Goal: Task Accomplishment & Management: Use online tool/utility

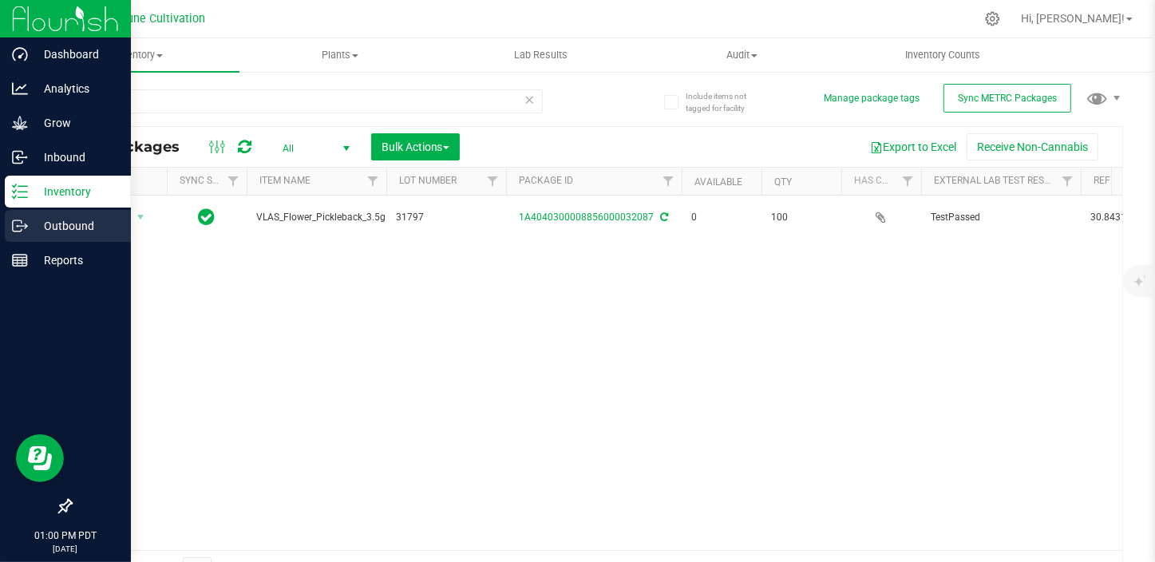
click at [21, 220] on icon at bounding box center [20, 226] width 16 height 16
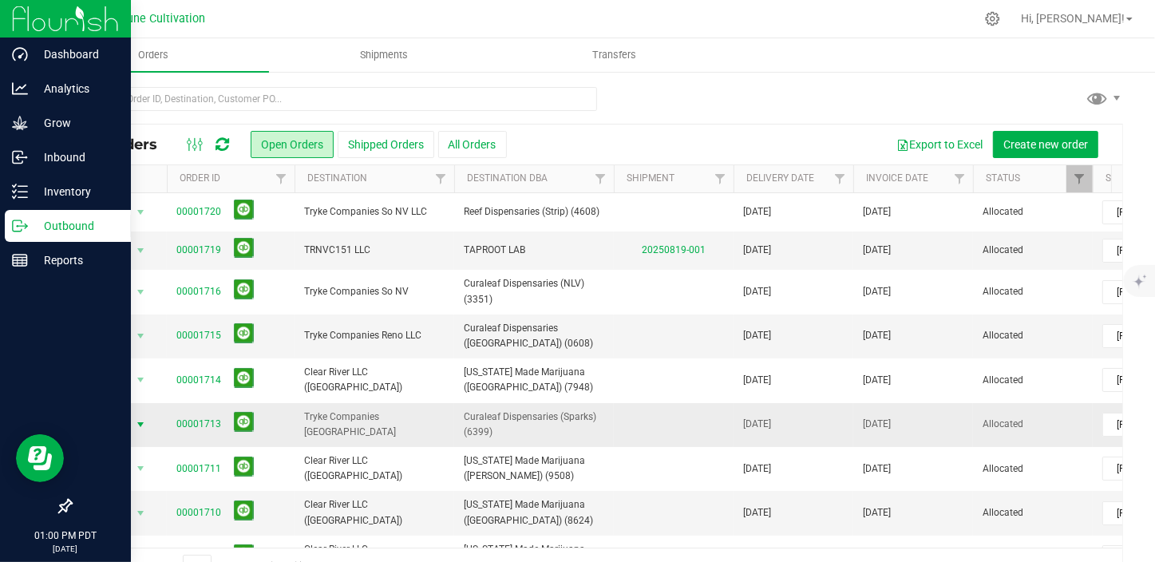
click at [140, 420] on span "select" at bounding box center [140, 424] width 13 height 13
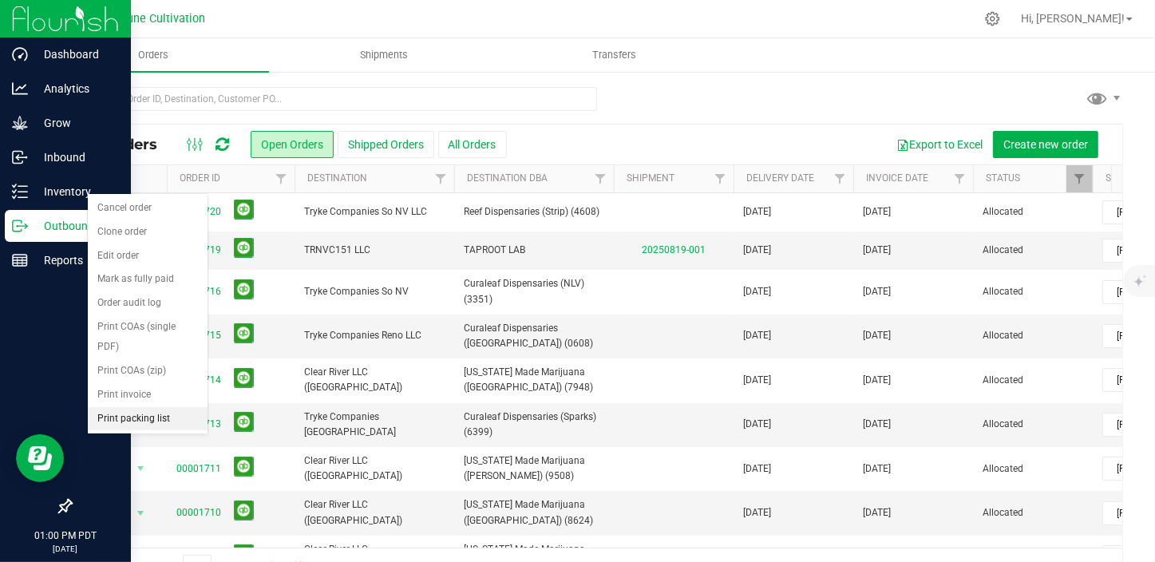
click at [160, 407] on li "Print packing list" at bounding box center [148, 419] width 120 height 24
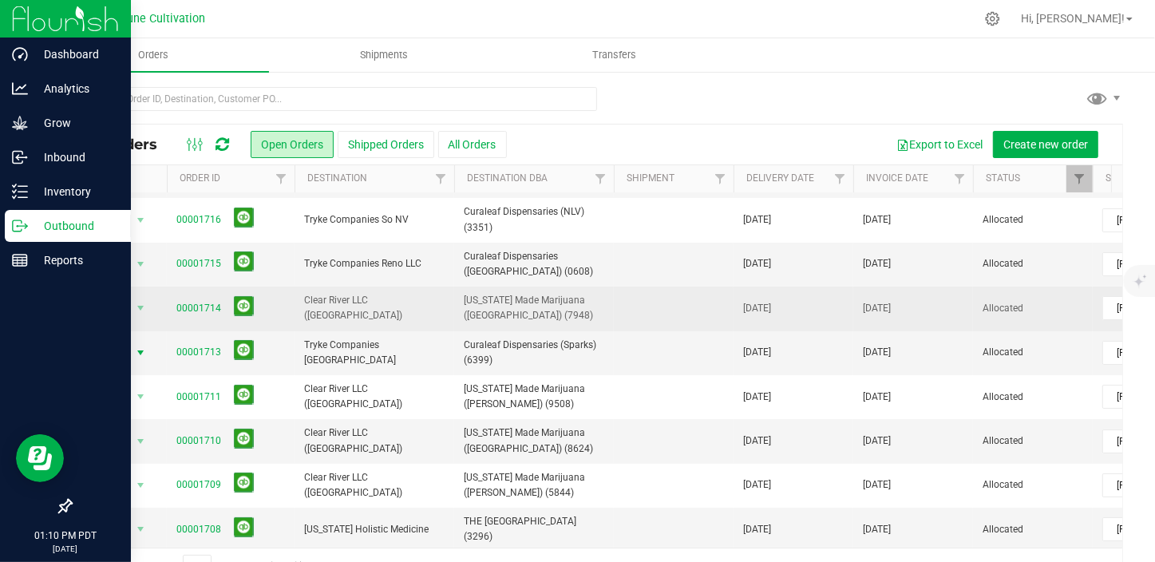
scroll to position [144, 0]
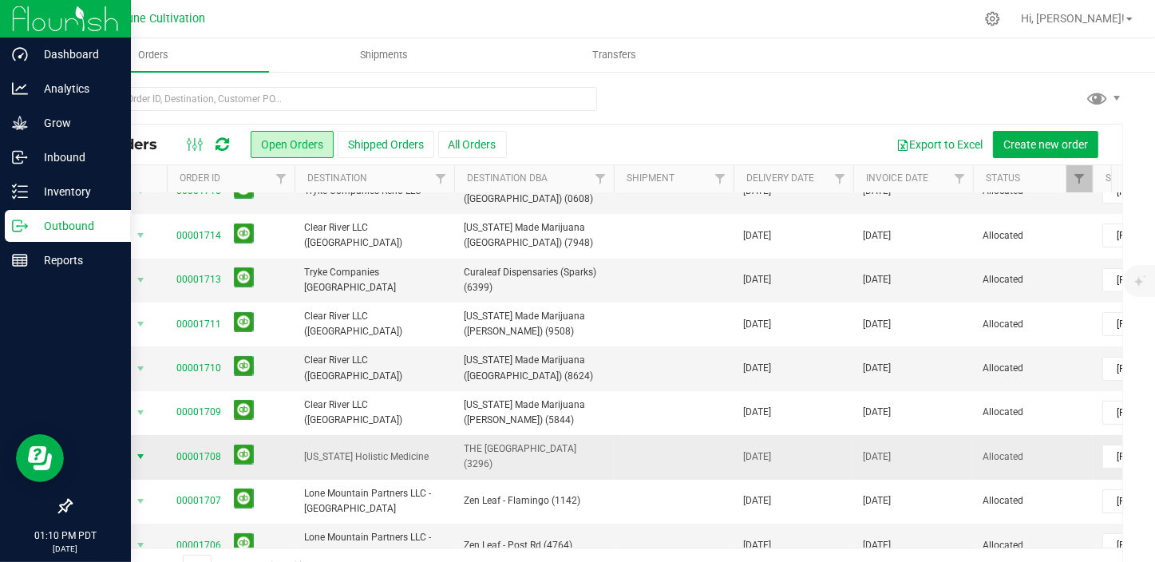
click at [144, 450] on span "select" at bounding box center [140, 456] width 13 height 13
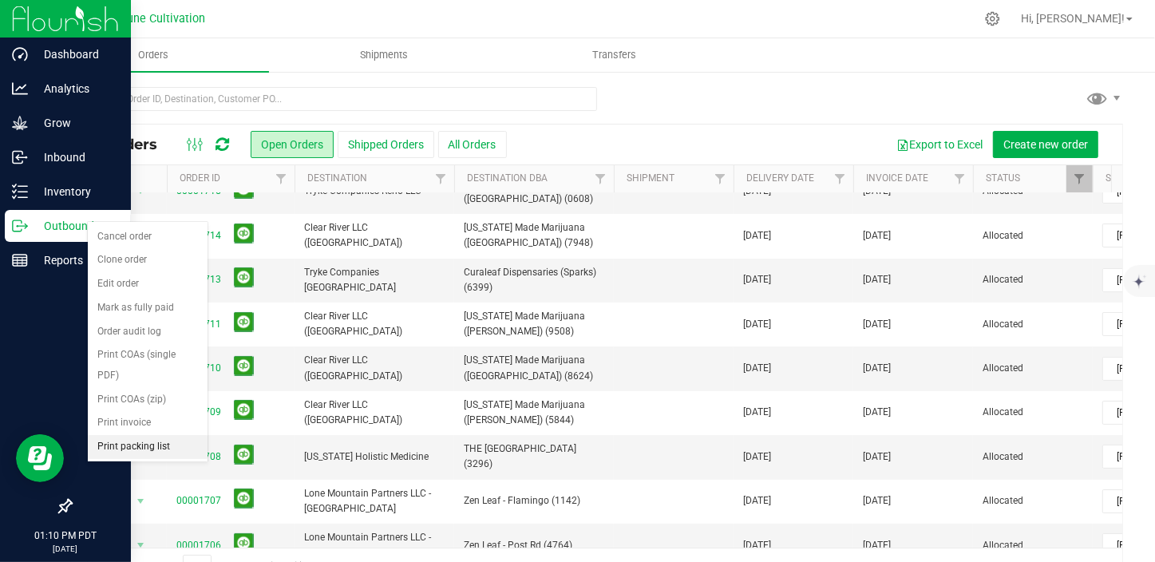
click at [133, 435] on li "Print packing list" at bounding box center [148, 447] width 120 height 24
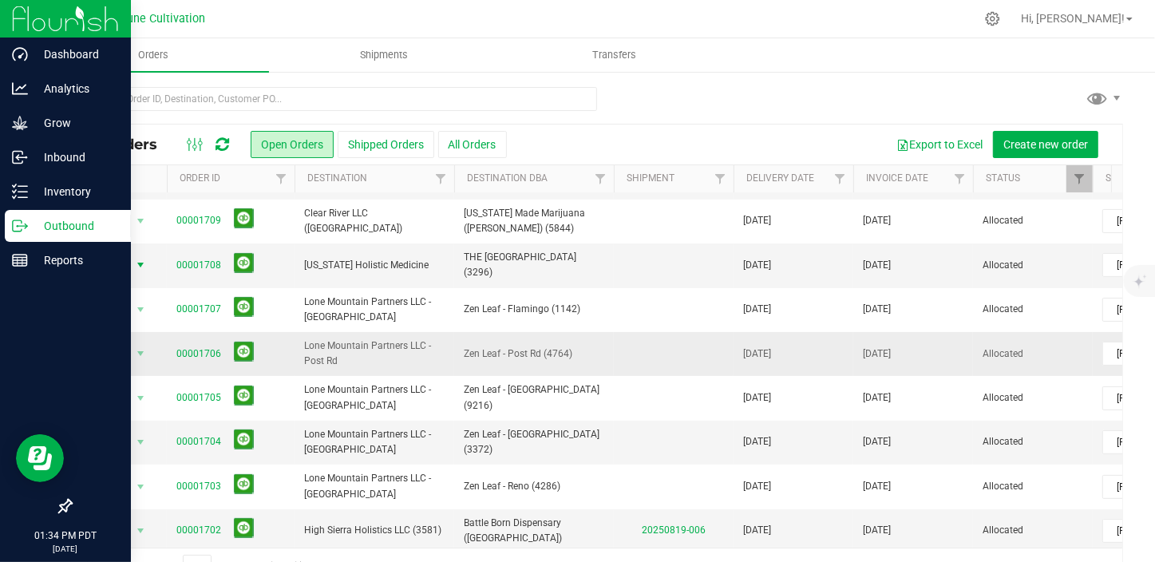
scroll to position [362, 0]
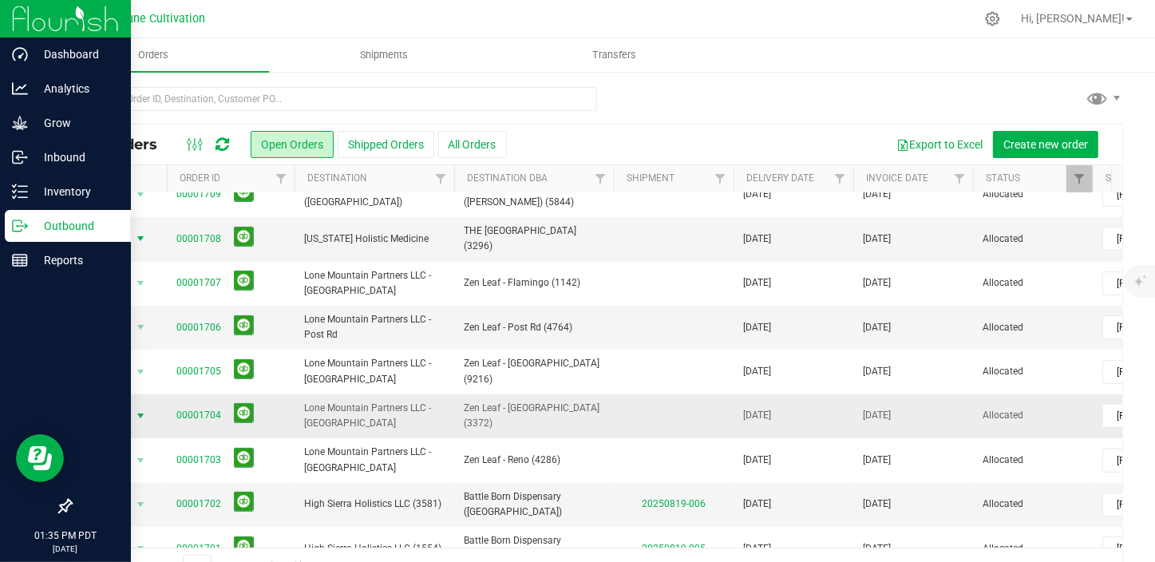
click at [142, 409] on span "select" at bounding box center [140, 415] width 13 height 13
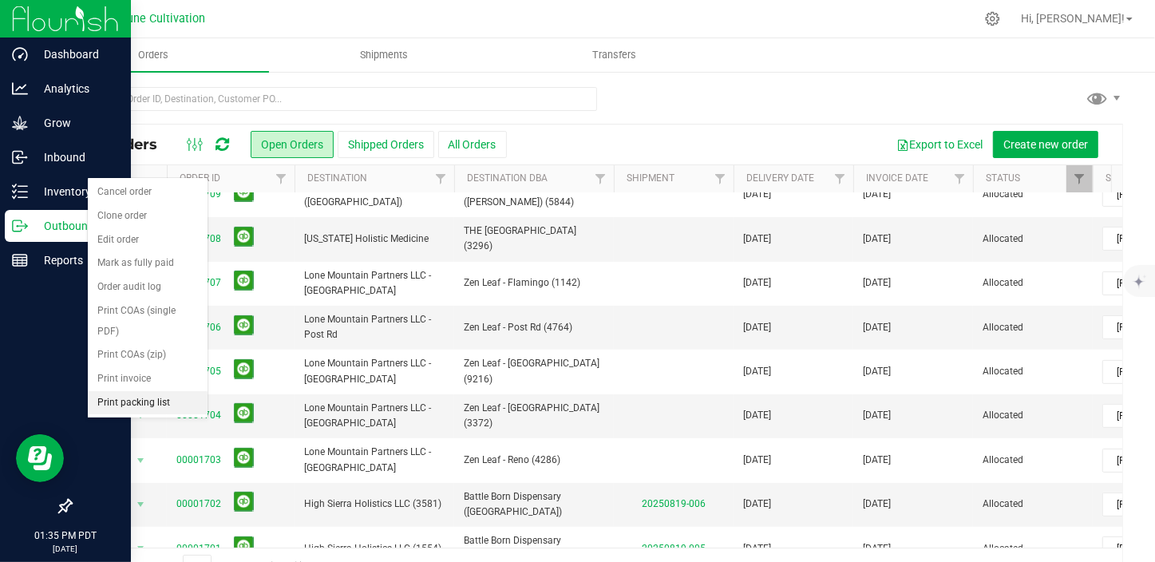
click at [160, 391] on li "Print packing list" at bounding box center [148, 403] width 120 height 24
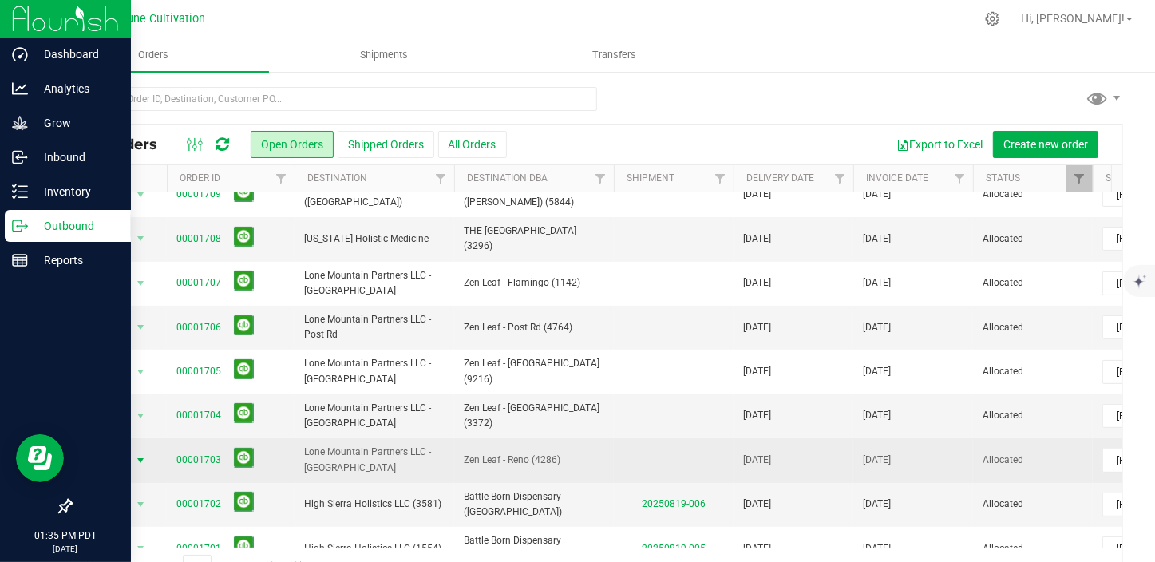
click at [143, 454] on span "select" at bounding box center [140, 460] width 13 height 13
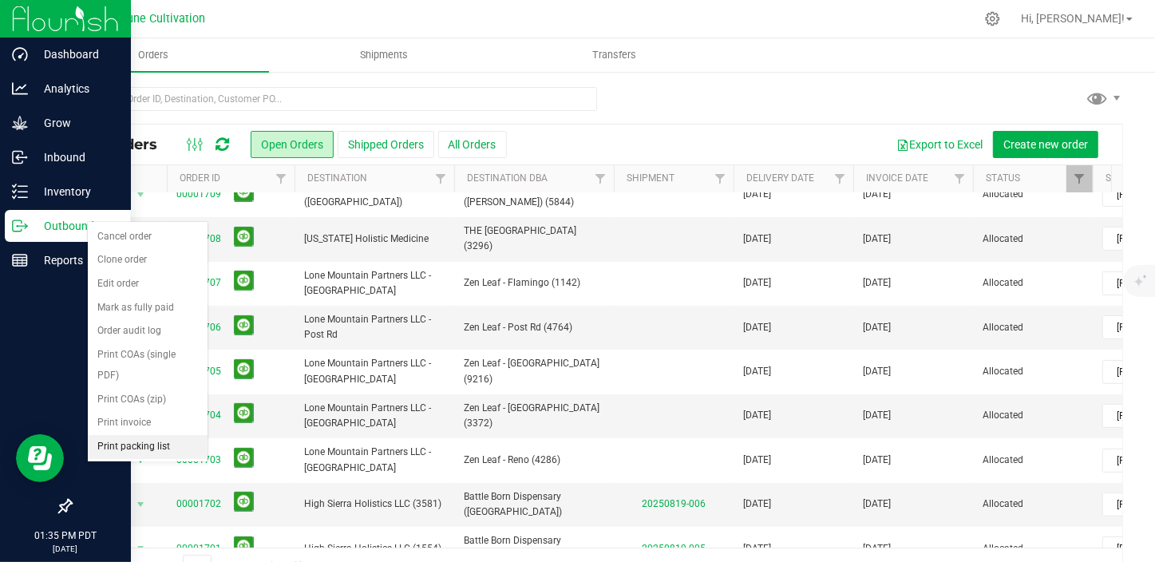
click at [157, 435] on li "Print packing list" at bounding box center [148, 447] width 120 height 24
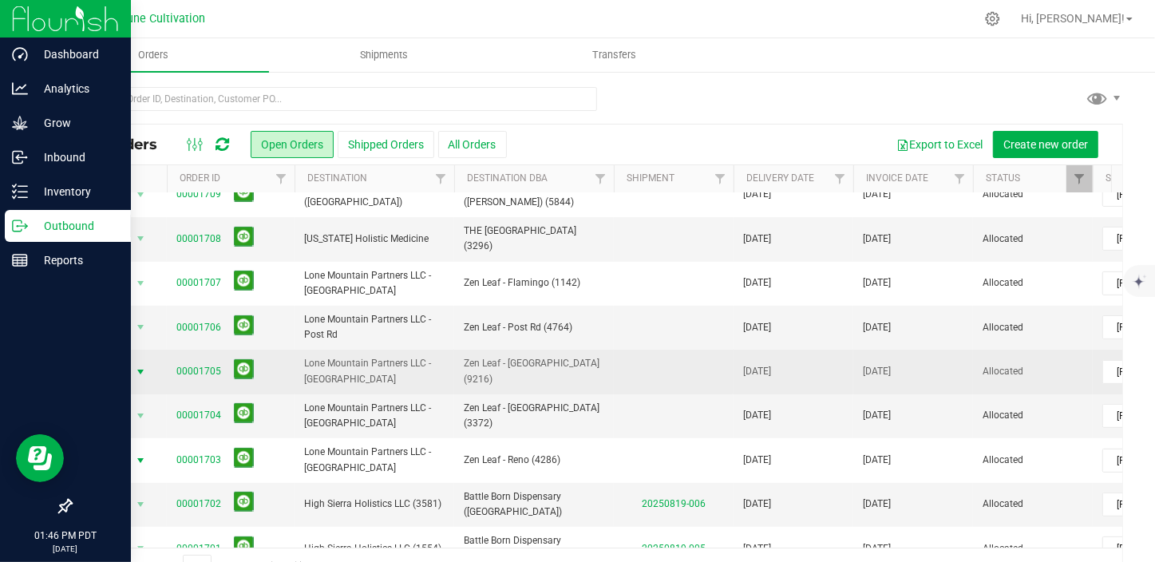
click at [132, 363] on span "select" at bounding box center [141, 372] width 20 height 22
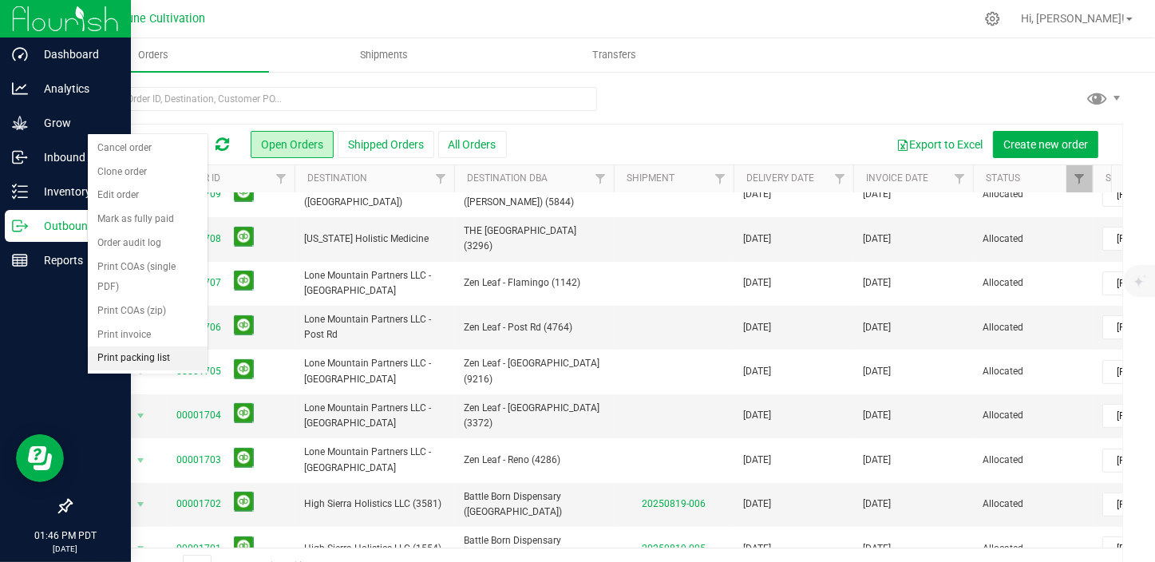
click at [144, 346] on li "Print packing list" at bounding box center [148, 358] width 120 height 24
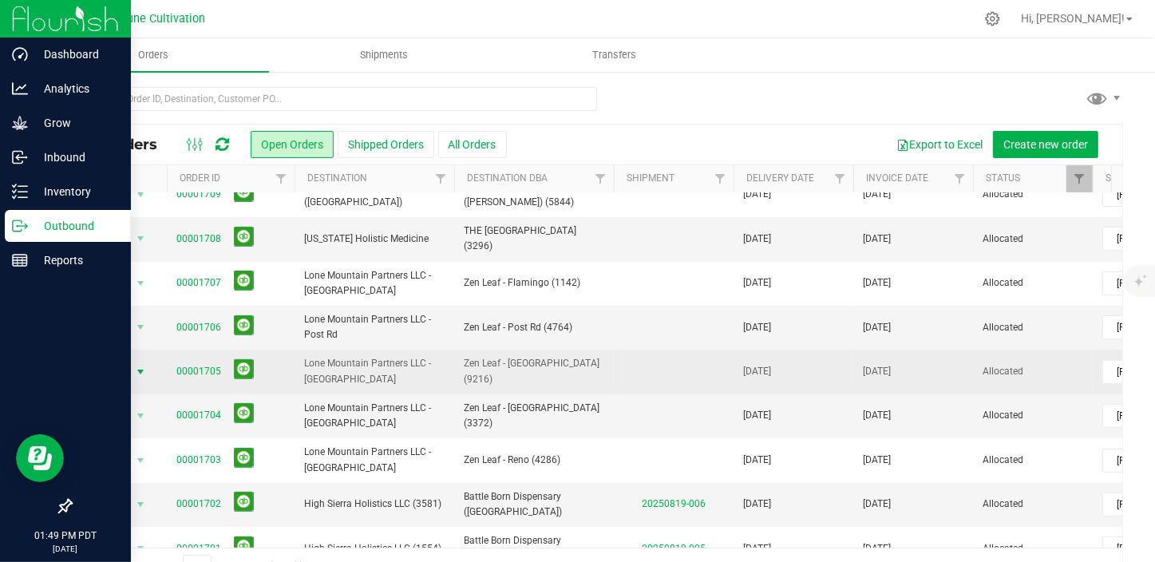
click at [136, 366] on span "select" at bounding box center [140, 372] width 13 height 13
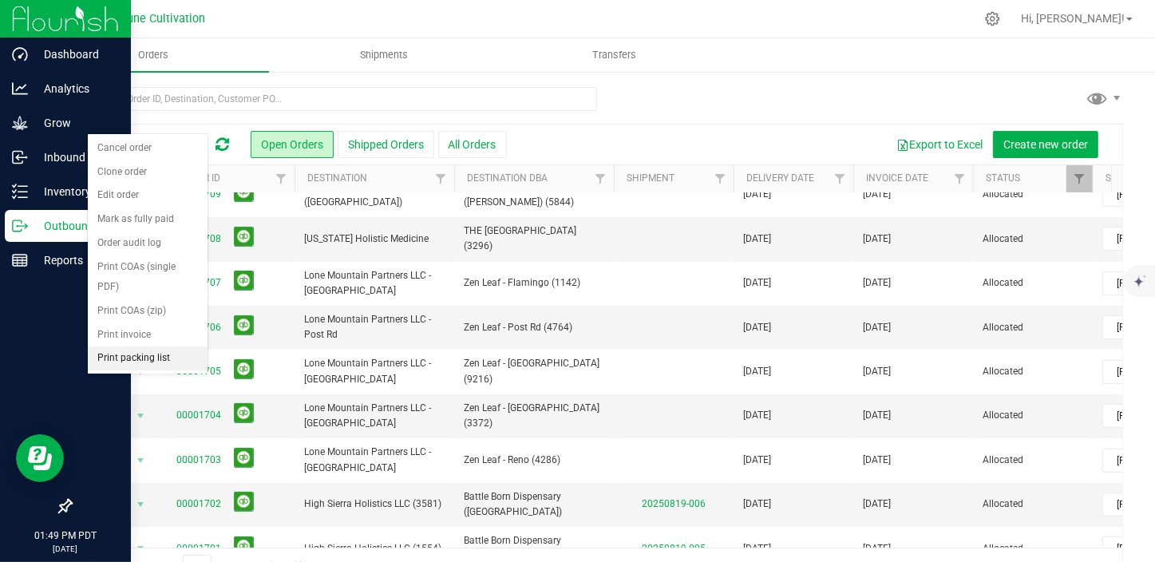
click at [149, 346] on li "Print packing list" at bounding box center [148, 358] width 120 height 24
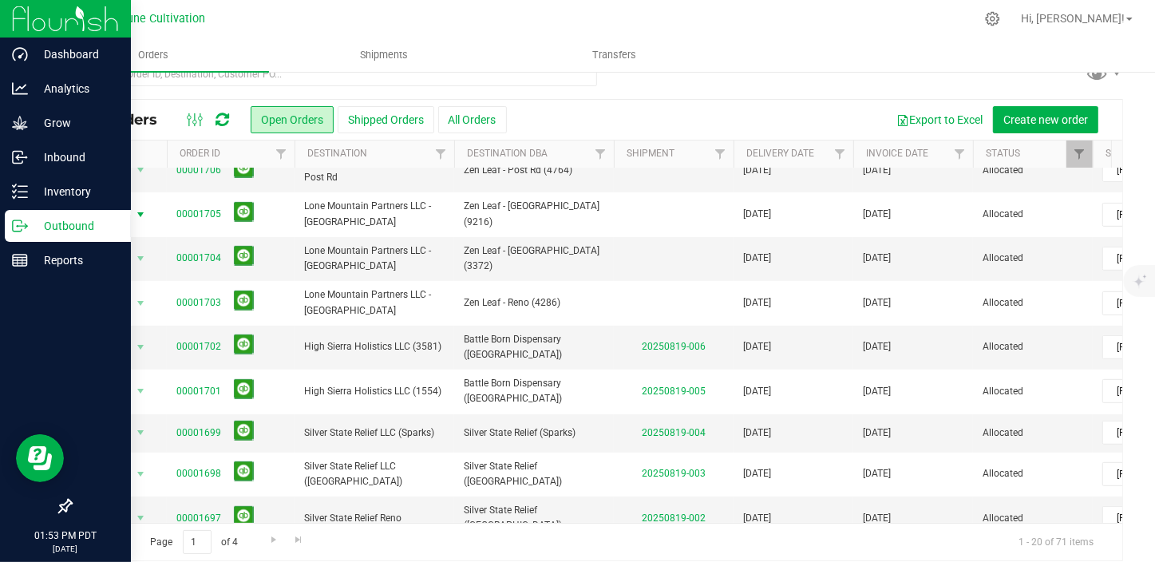
scroll to position [40, 0]
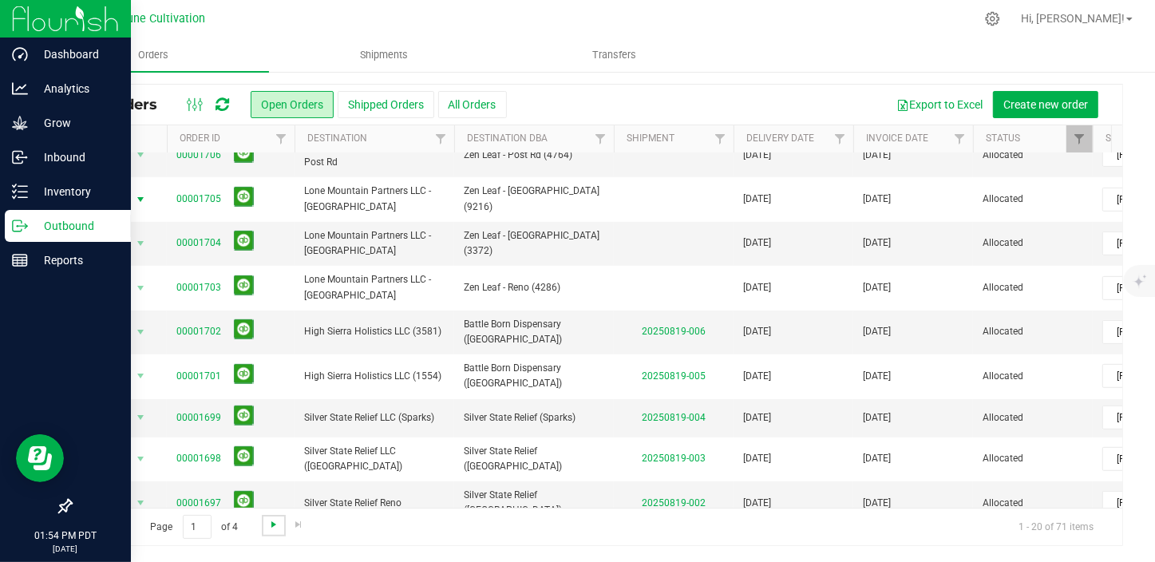
click at [272, 523] on span "Go to the next page" at bounding box center [273, 524] width 13 height 13
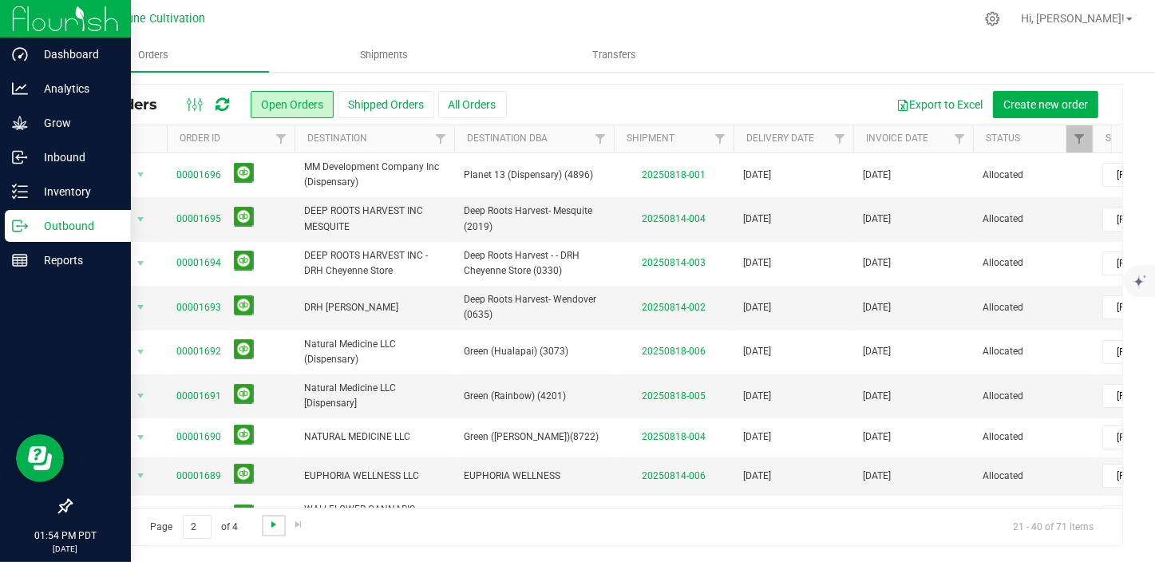
click at [267, 518] on span "Go to the next page" at bounding box center [273, 524] width 13 height 13
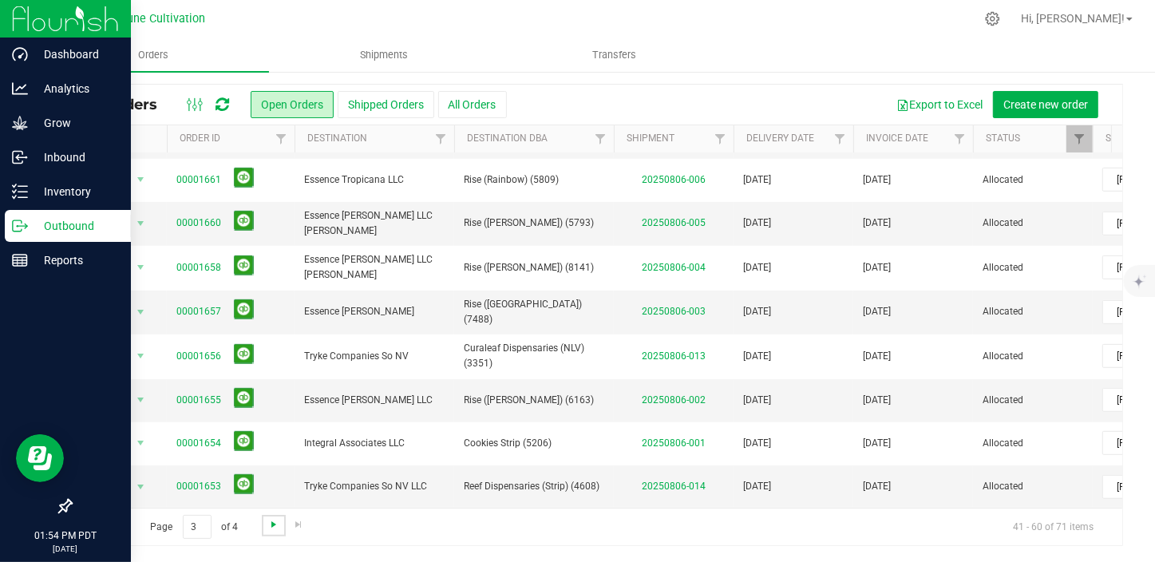
click at [267, 520] on span "Go to the next page" at bounding box center [273, 524] width 13 height 13
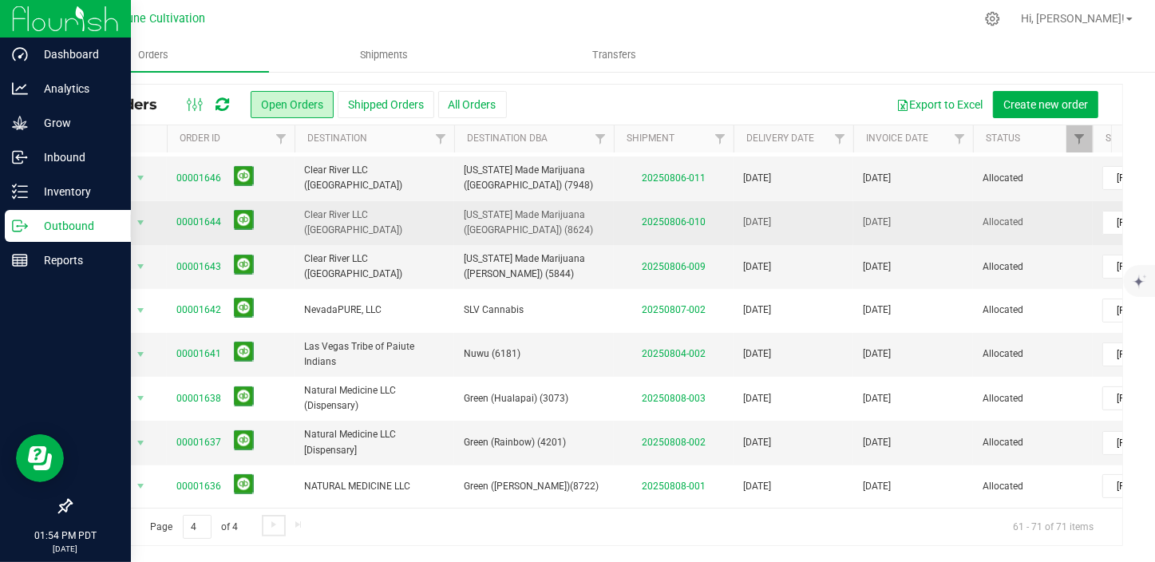
scroll to position [0, 0]
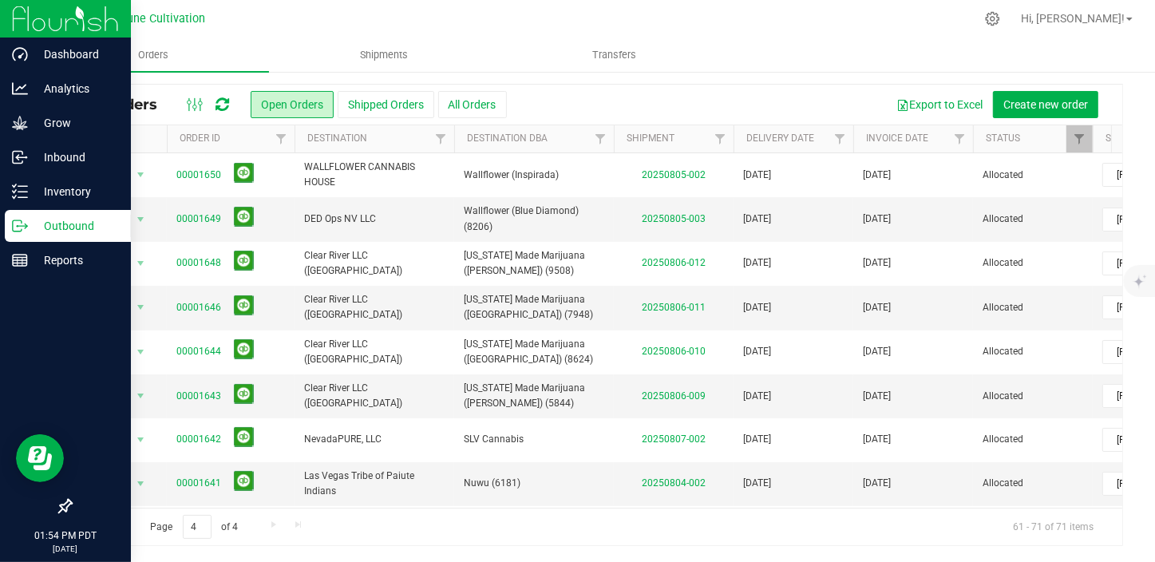
click at [93, 520] on span "Go to the first page" at bounding box center [90, 524] width 13 height 13
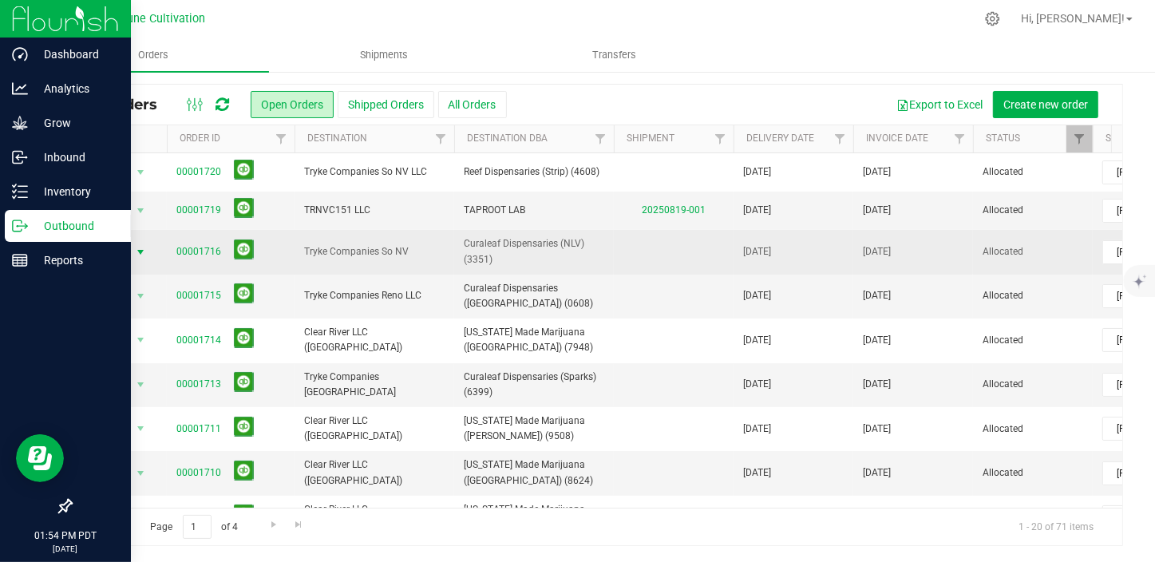
click at [144, 248] on span "select" at bounding box center [140, 252] width 13 height 13
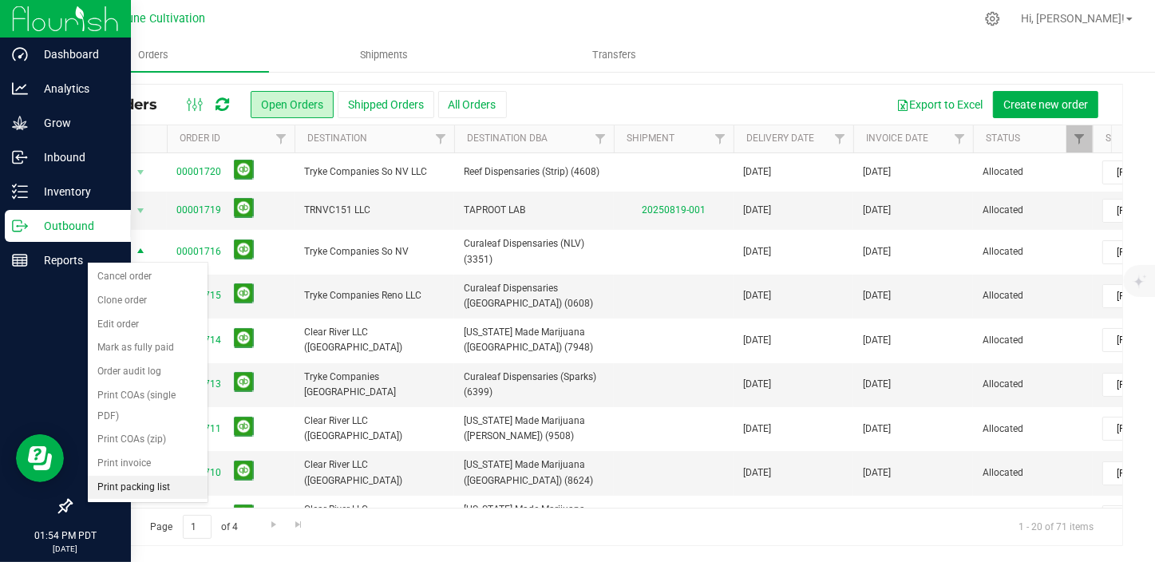
click at [150, 476] on li "Print packing list" at bounding box center [148, 488] width 120 height 24
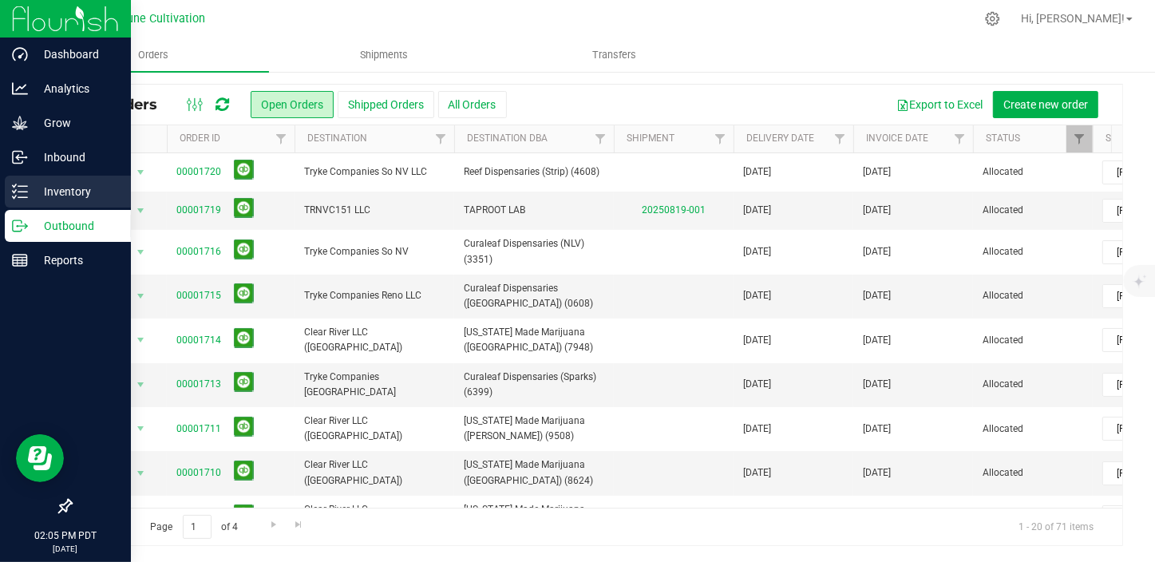
click at [32, 183] on p "Inventory" at bounding box center [76, 191] width 96 height 19
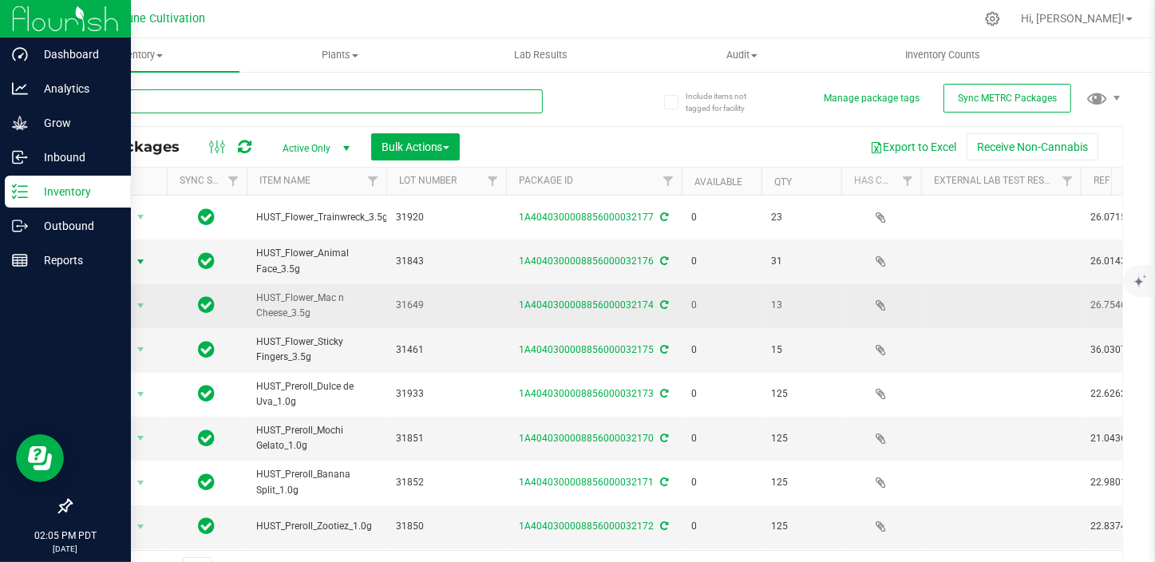
drag, startPoint x: 140, startPoint y: 73, endPoint x: 114, endPoint y: 289, distance: 217.1
click at [114, 287] on div "All Packages Active Only Active Only Lab Samples Locked All External Internal B…" at bounding box center [596, 331] width 1053 height 514
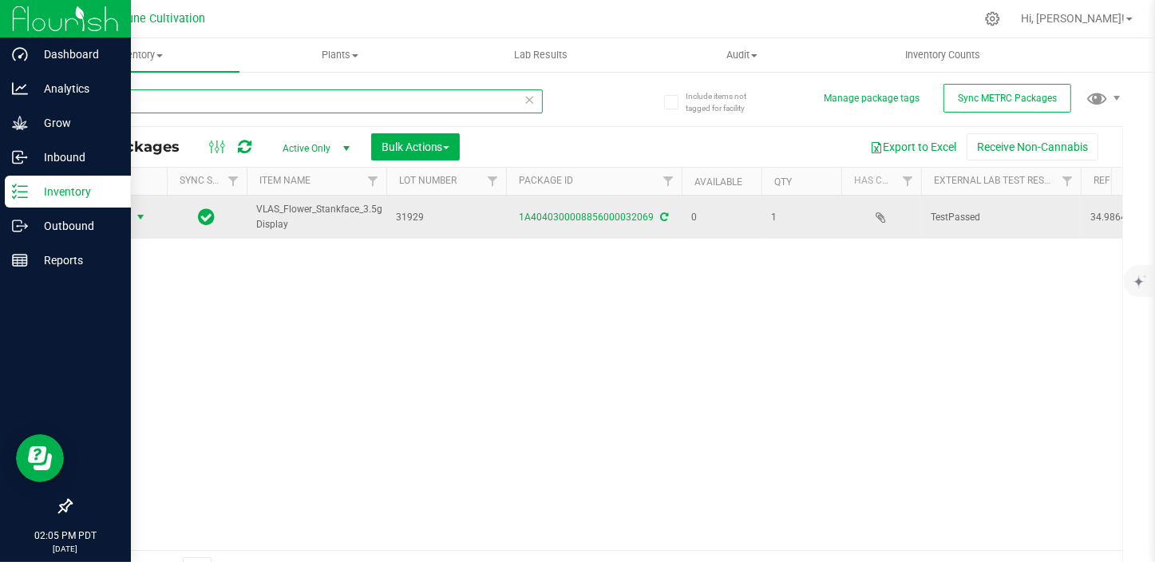
type input "32069"
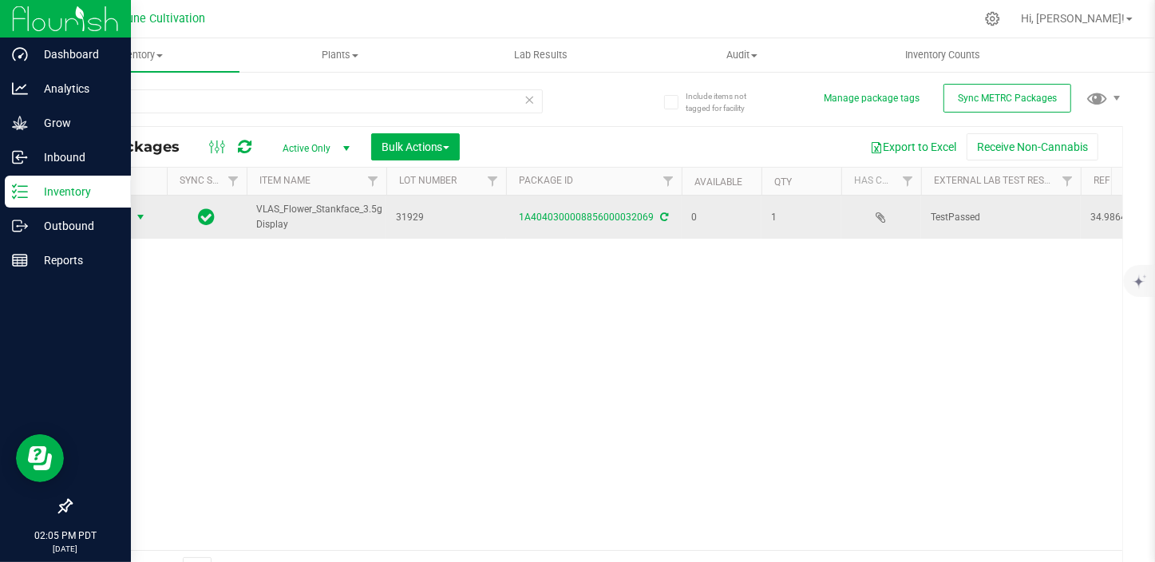
click at [133, 208] on span "select" at bounding box center [141, 217] width 20 height 22
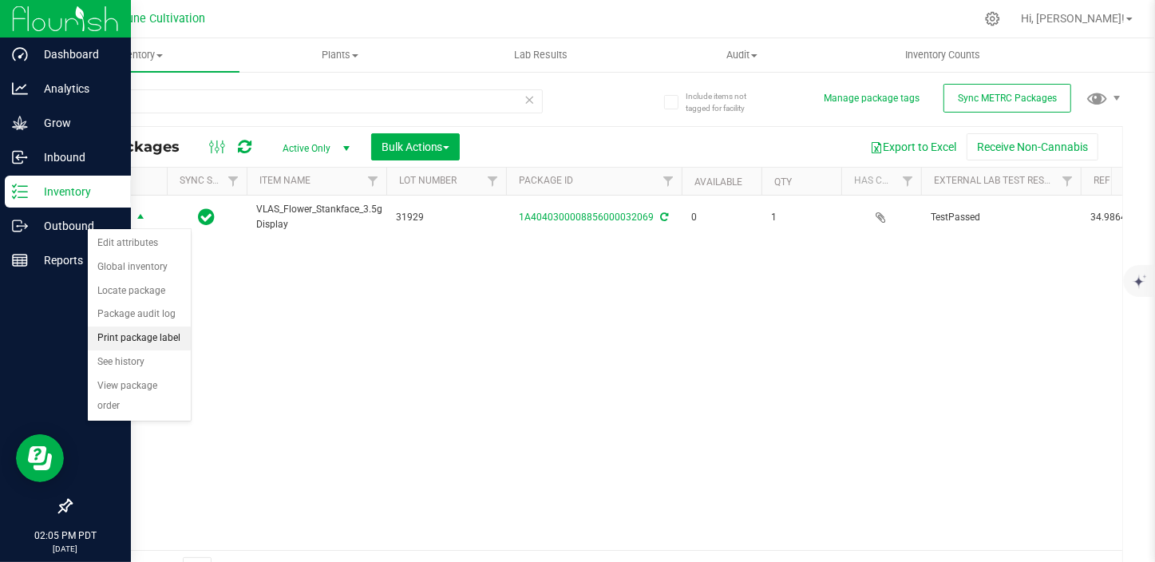
click at [147, 338] on li "Print package label" at bounding box center [139, 338] width 103 height 24
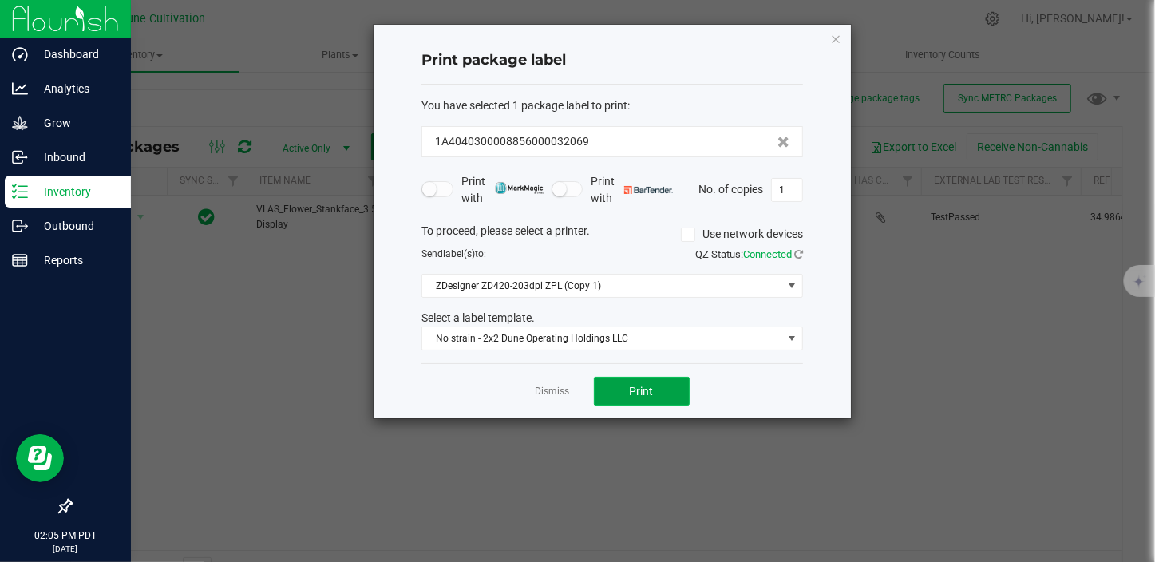
click at [614, 390] on button "Print" at bounding box center [642, 391] width 96 height 29
click at [538, 392] on link "Dismiss" at bounding box center [553, 392] width 34 height 14
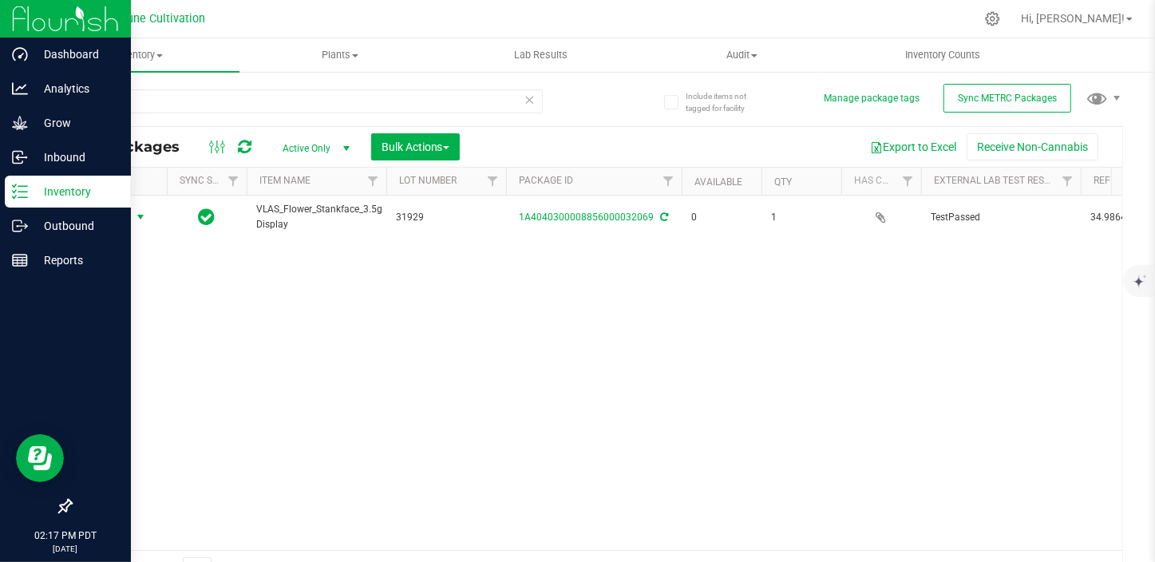
click at [311, 150] on span "Active Only" at bounding box center [313, 148] width 88 height 22
click at [295, 241] on li "All" at bounding box center [312, 246] width 86 height 24
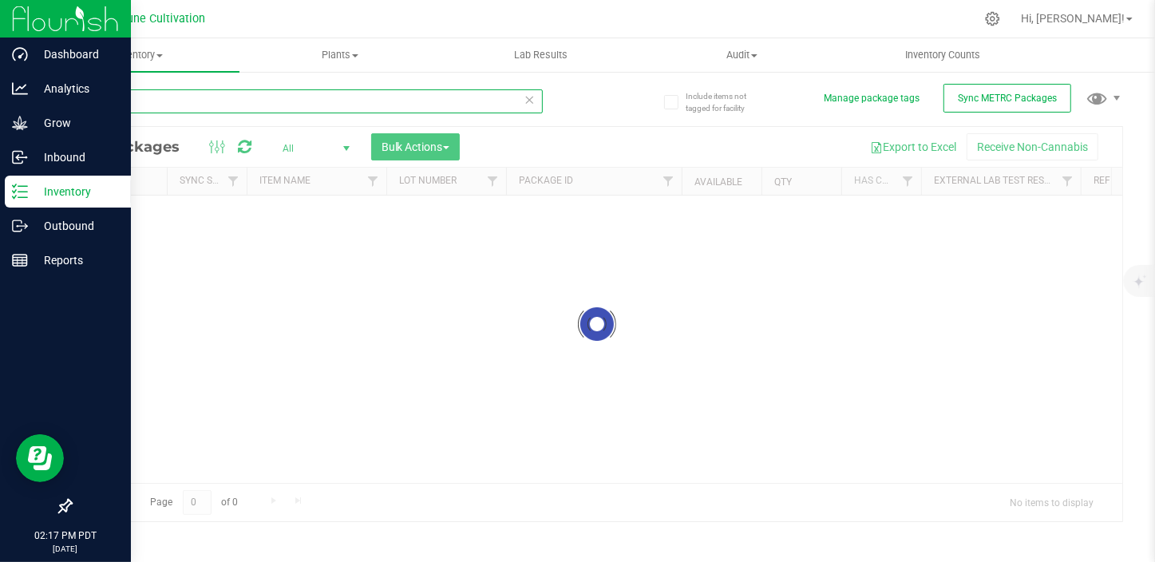
click at [155, 102] on input "32069" at bounding box center [306, 101] width 473 height 24
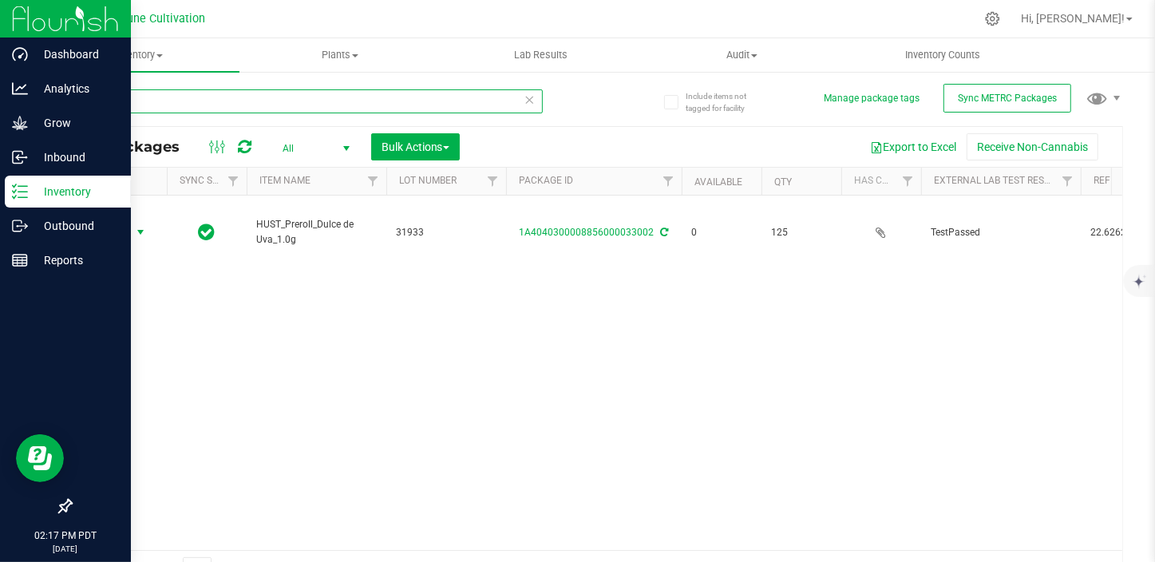
type input "33002"
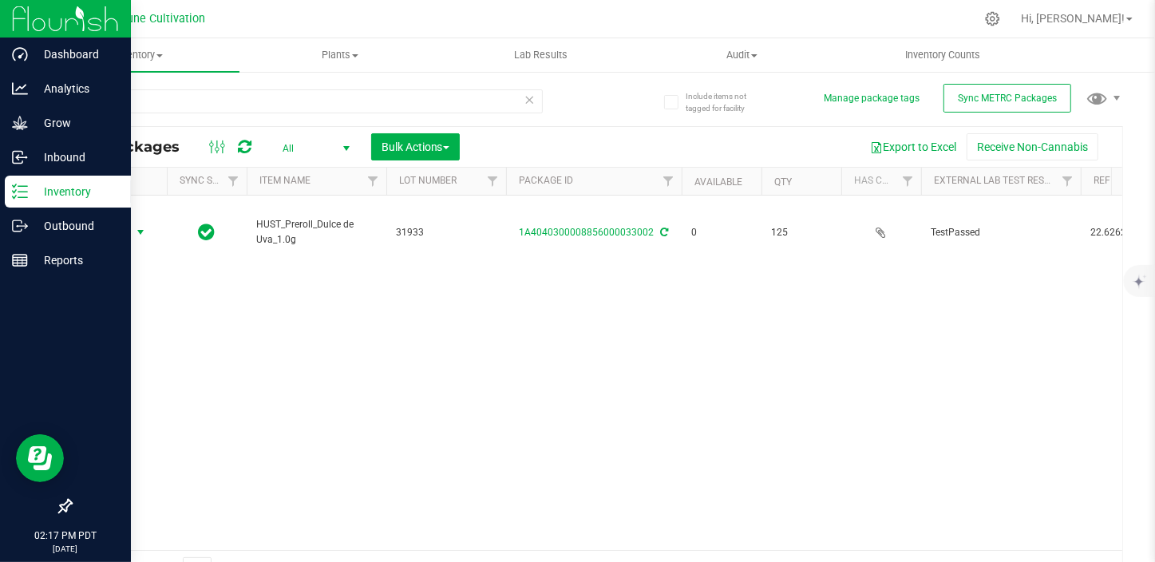
click at [119, 221] on span "Action" at bounding box center [108, 232] width 43 height 22
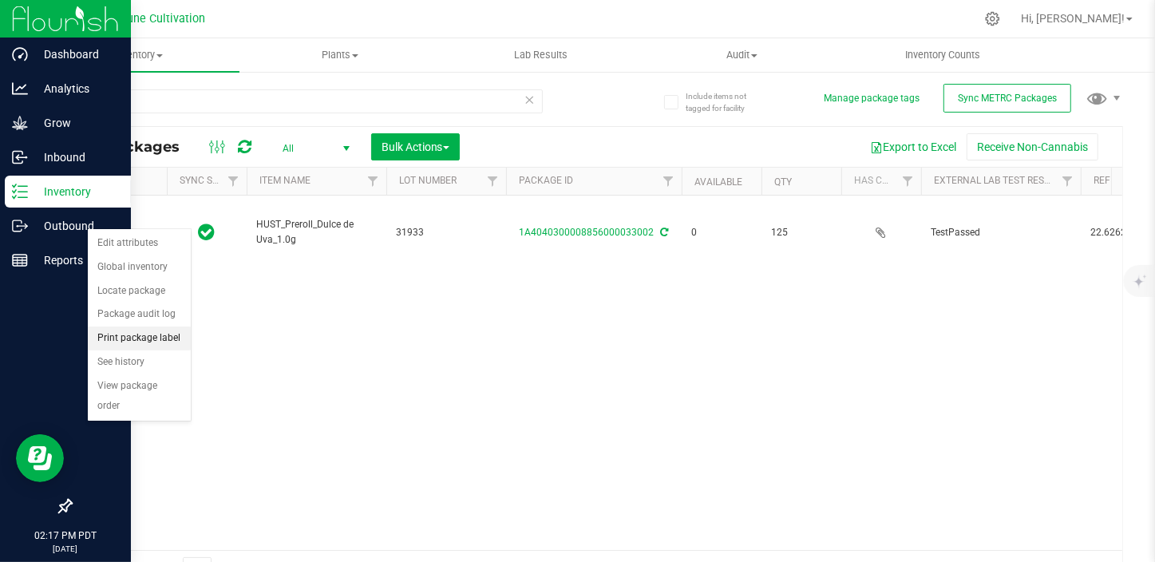
click at [140, 339] on li "Print package label" at bounding box center [139, 338] width 103 height 24
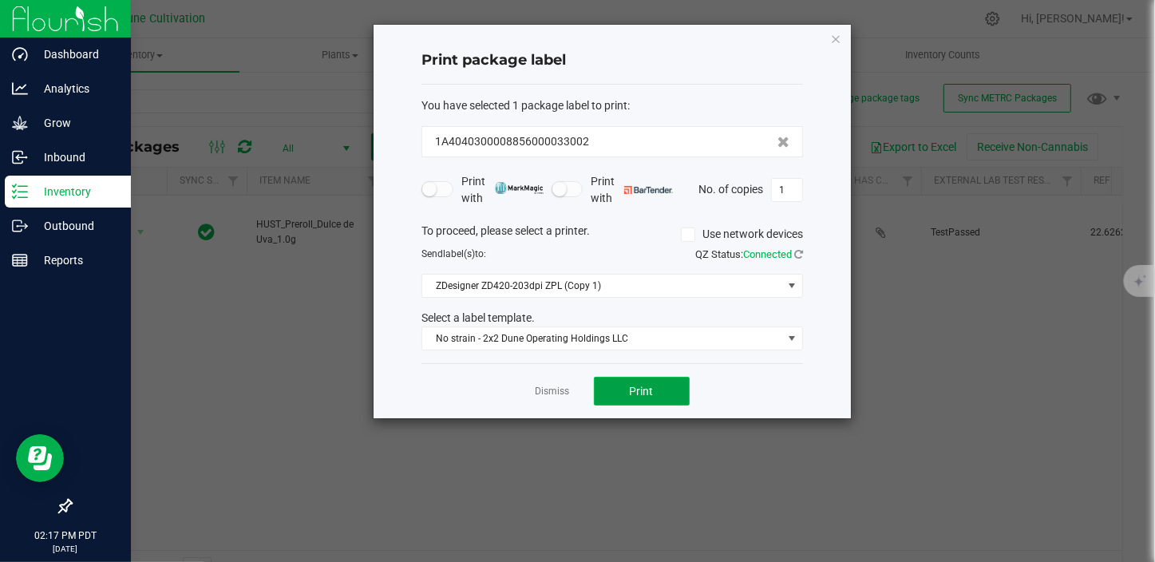
click at [655, 382] on button "Print" at bounding box center [642, 391] width 96 height 29
